Goal: Task Accomplishment & Management: Complete application form

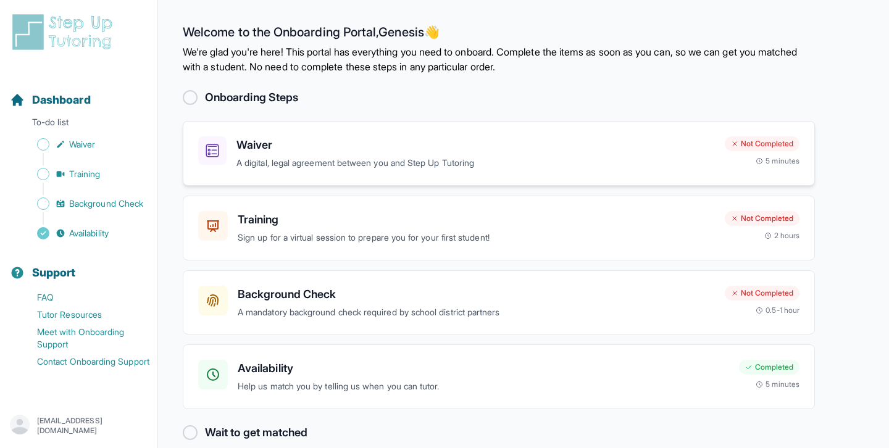
click at [365, 167] on p "A digital, legal agreement between you and Step Up Tutoring" at bounding box center [475, 163] width 478 height 14
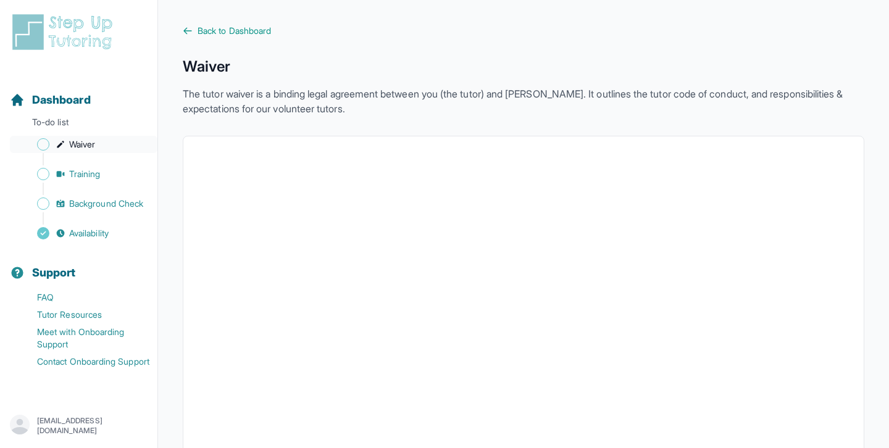
click at [39, 147] on span "Sidebar" at bounding box center [43, 144] width 12 height 12
click at [44, 144] on span "Sidebar" at bounding box center [43, 144] width 12 height 12
click at [72, 170] on span "Training" at bounding box center [84, 174] width 31 height 12
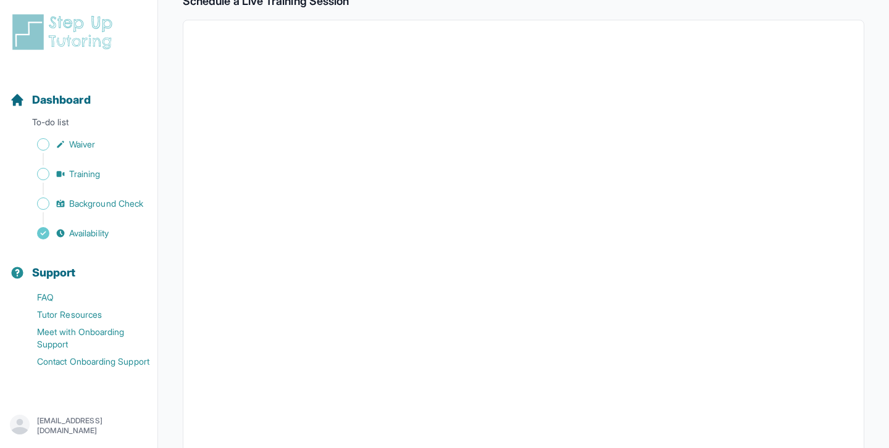
scroll to position [290, 0]
click at [99, 197] on span "Background Check" at bounding box center [106, 203] width 74 height 12
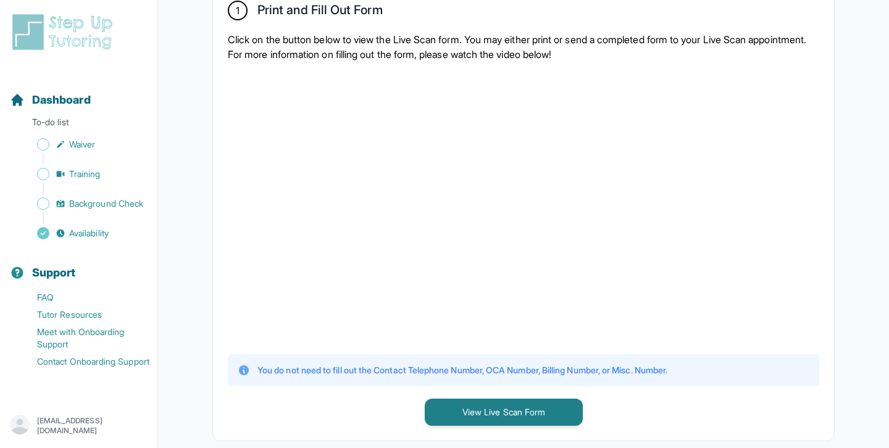
scroll to position [235, 0]
